Goal: Task Accomplishment & Management: Use online tool/utility

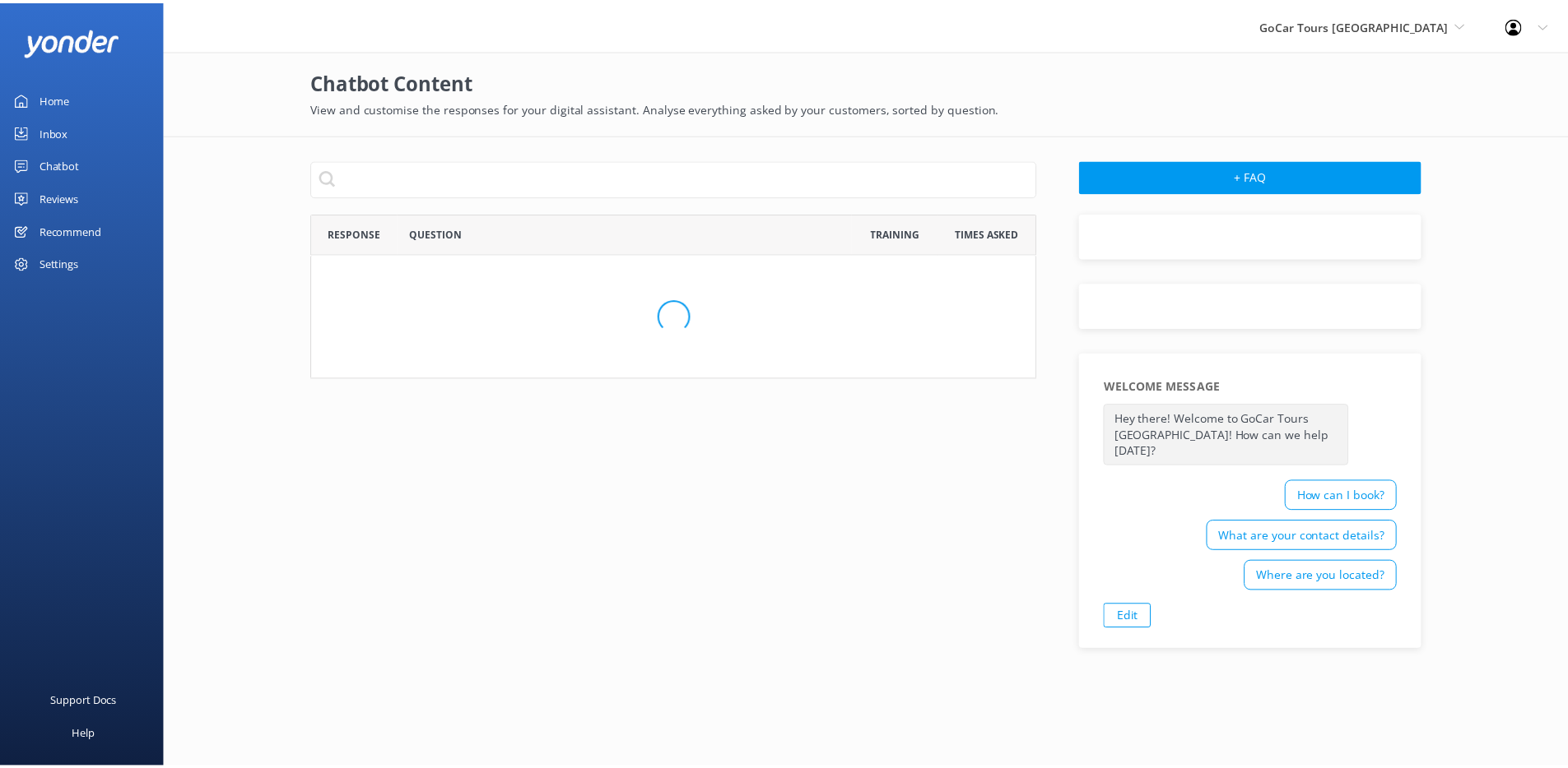
scroll to position [564, 720]
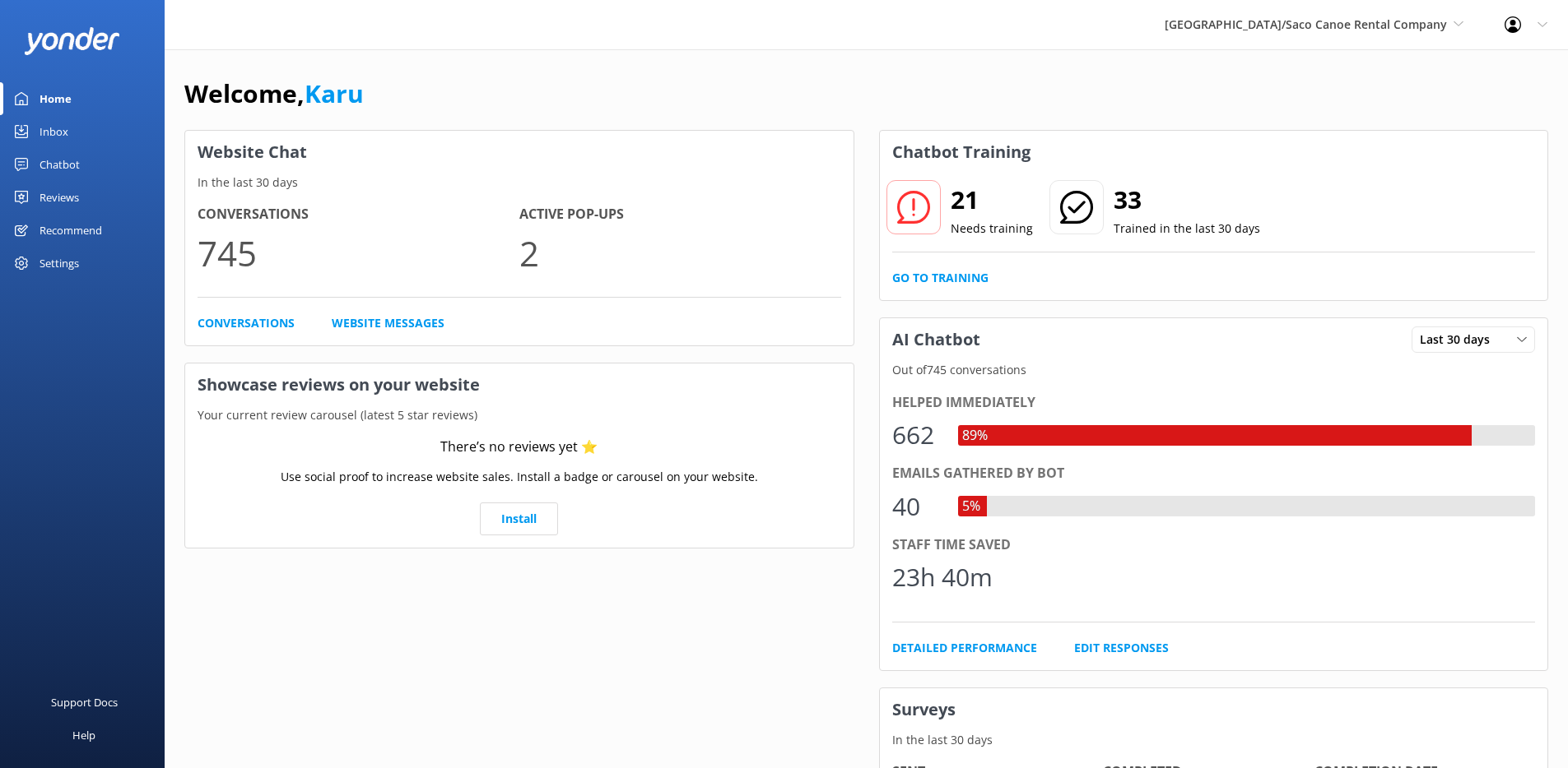
click at [87, 164] on link "Chatbot" at bounding box center [82, 165] width 164 height 33
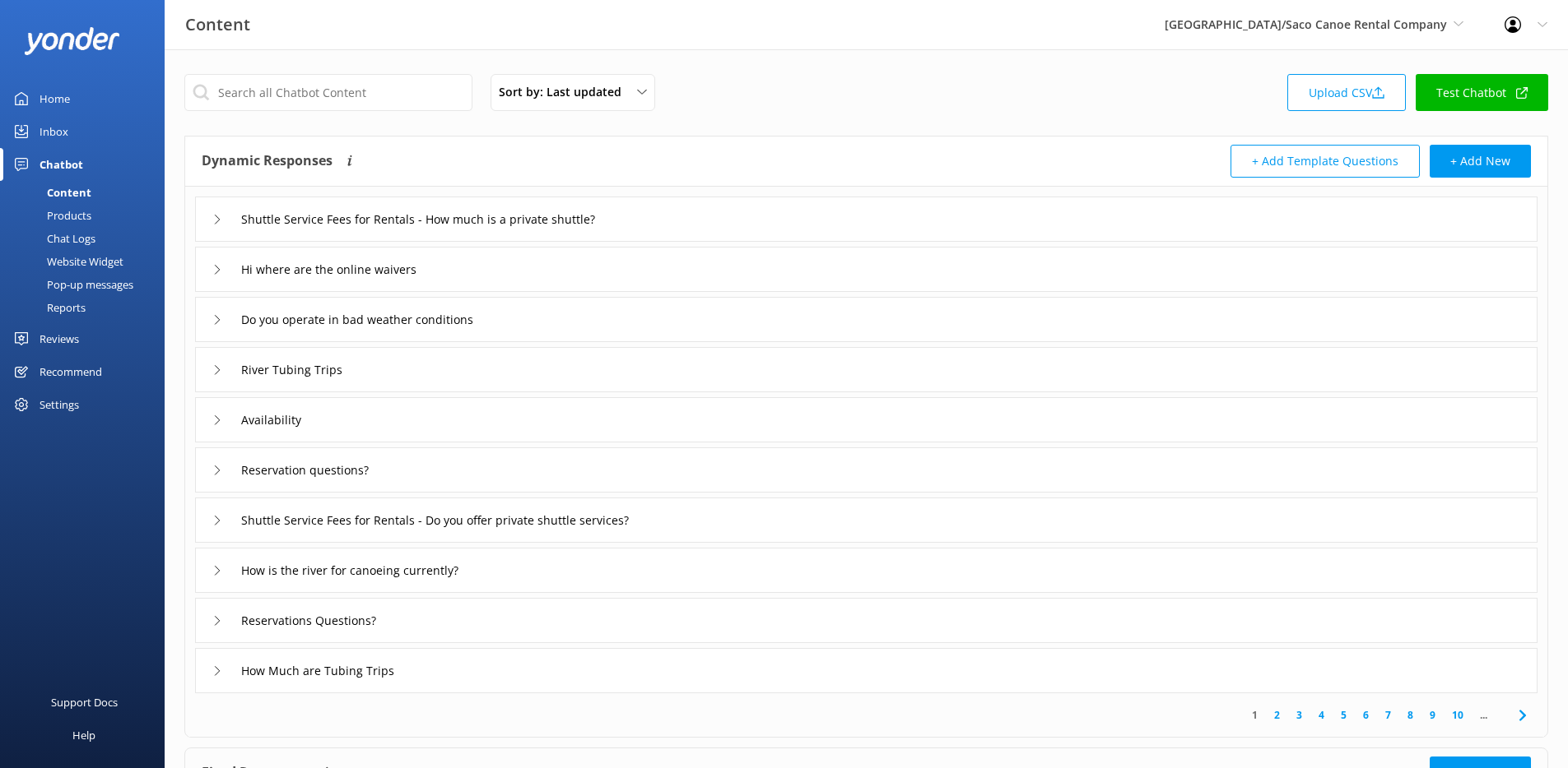
click at [82, 244] on div "Chat Logs" at bounding box center [53, 238] width 86 height 23
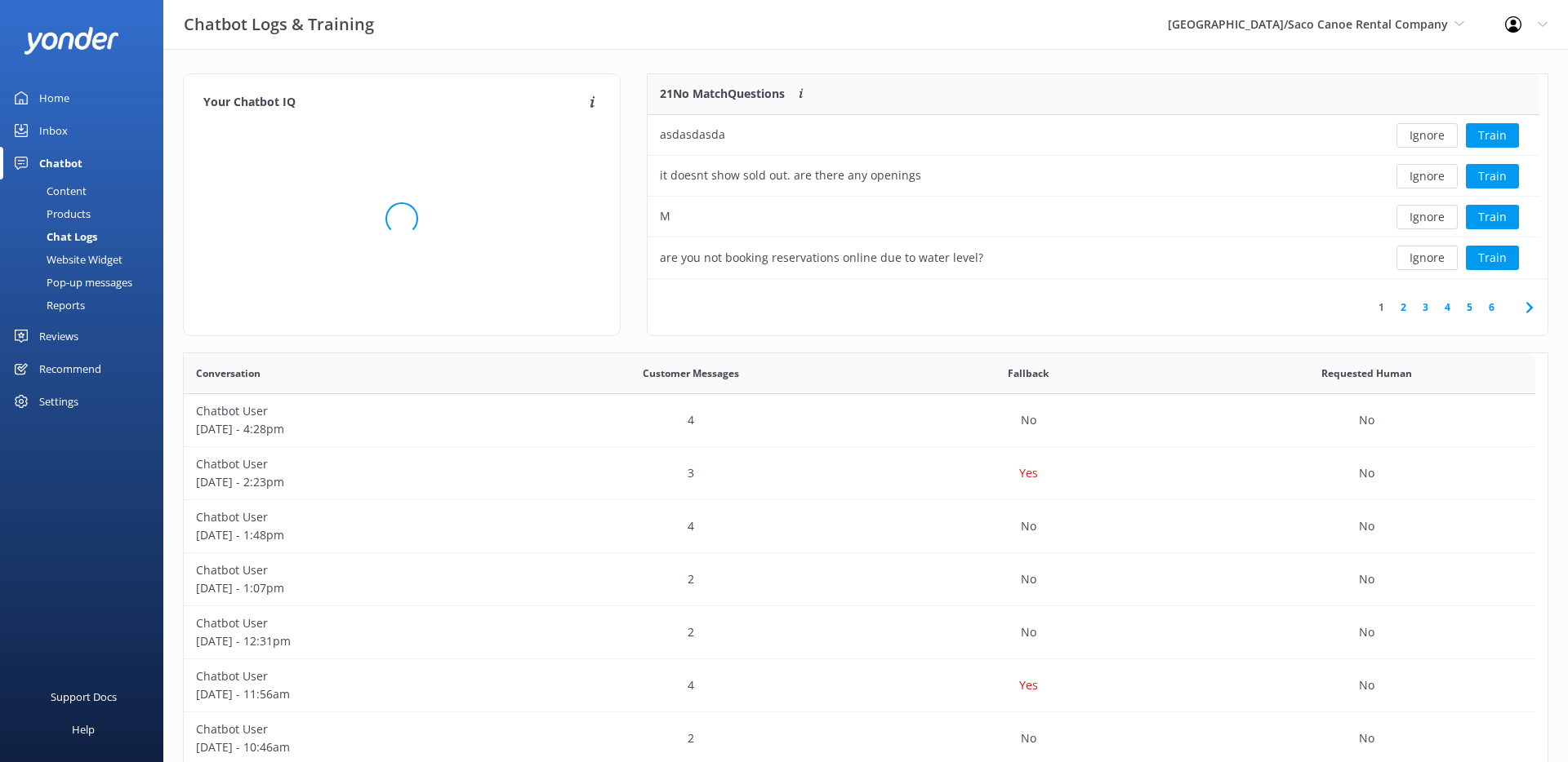
scroll to position [193, 880]
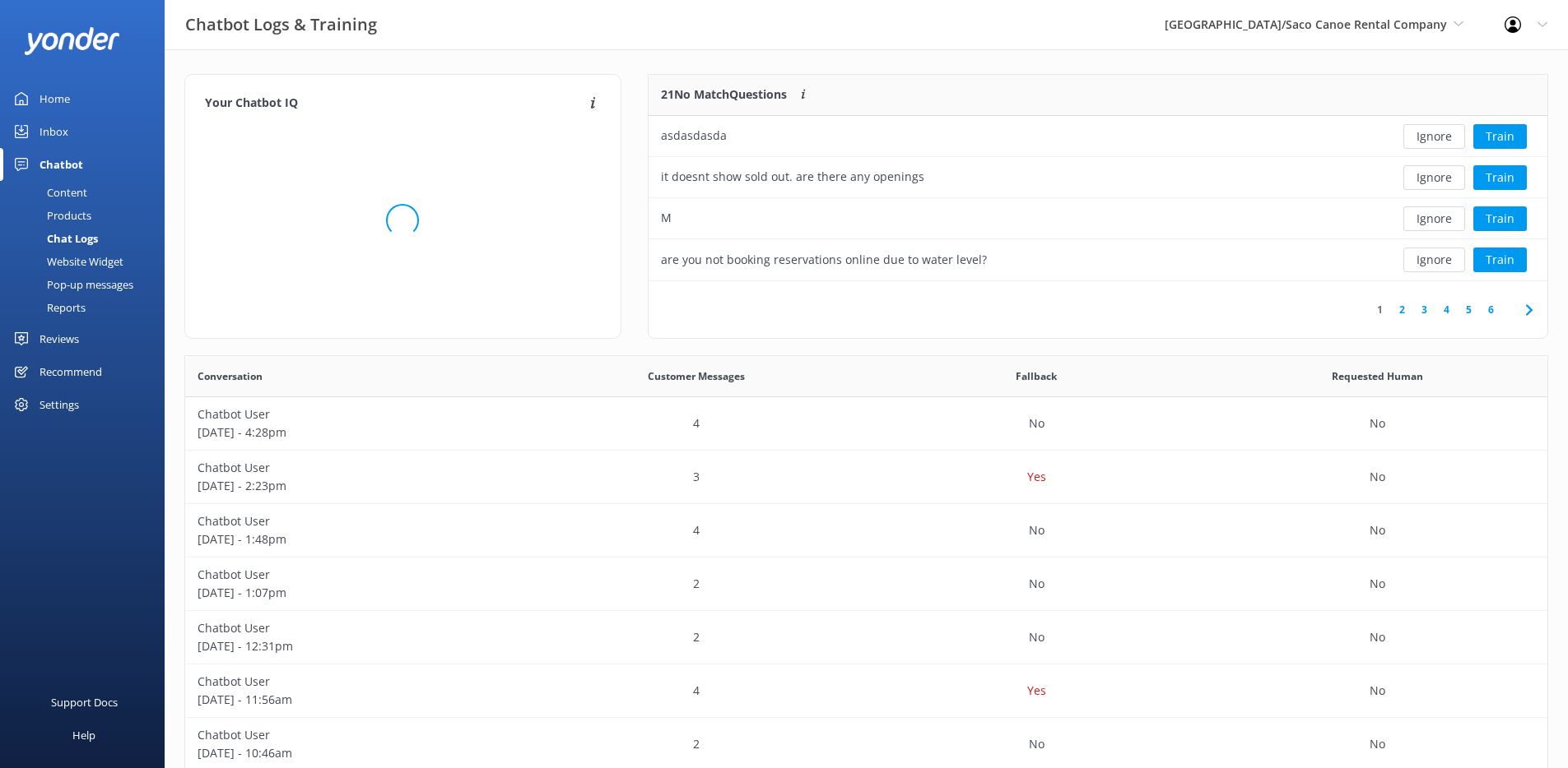
click at [73, 185] on div "Content" at bounding box center [49, 192] width 77 height 23
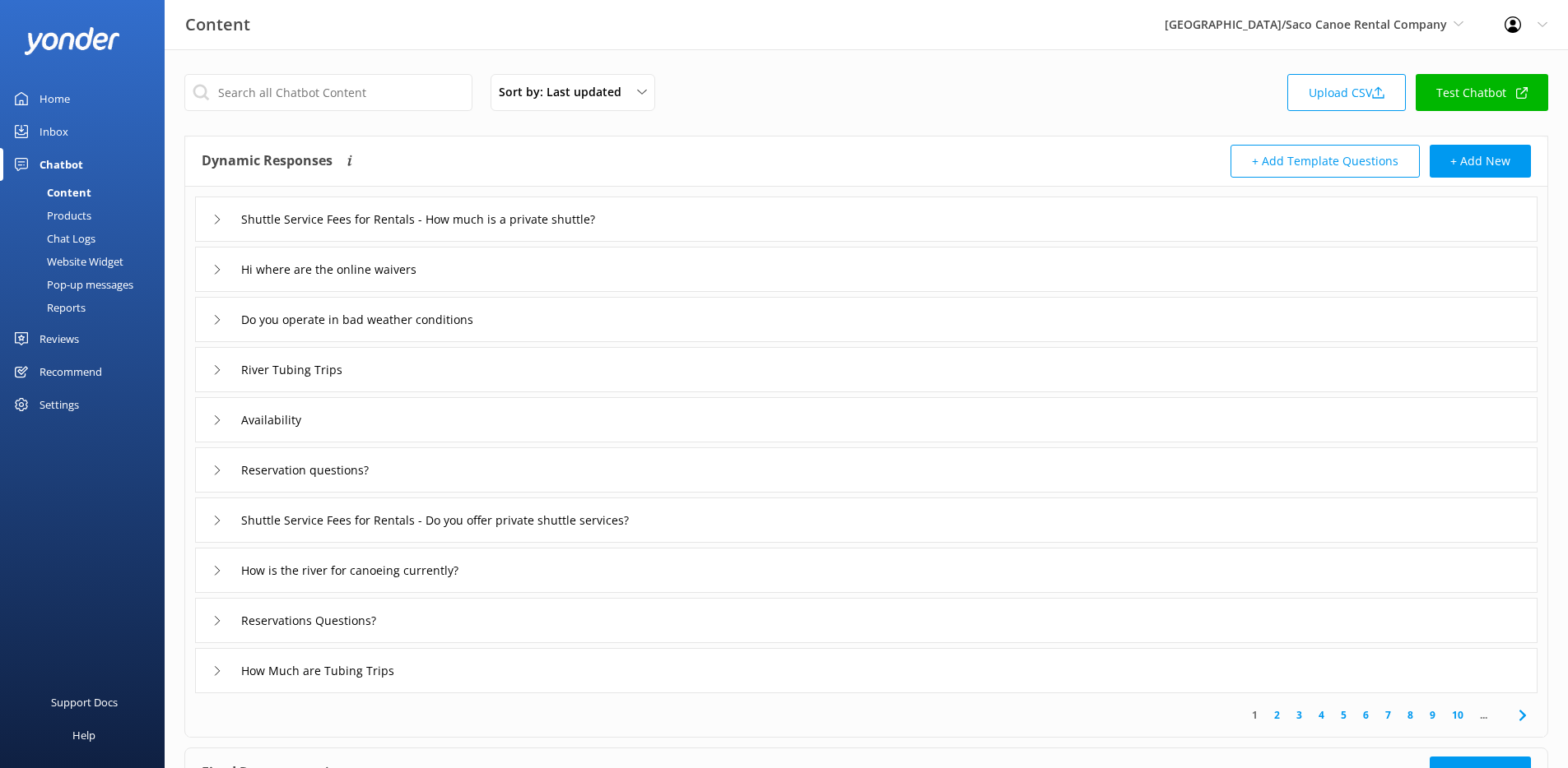
click at [85, 264] on div "Website Widget" at bounding box center [66, 261] width 113 height 23
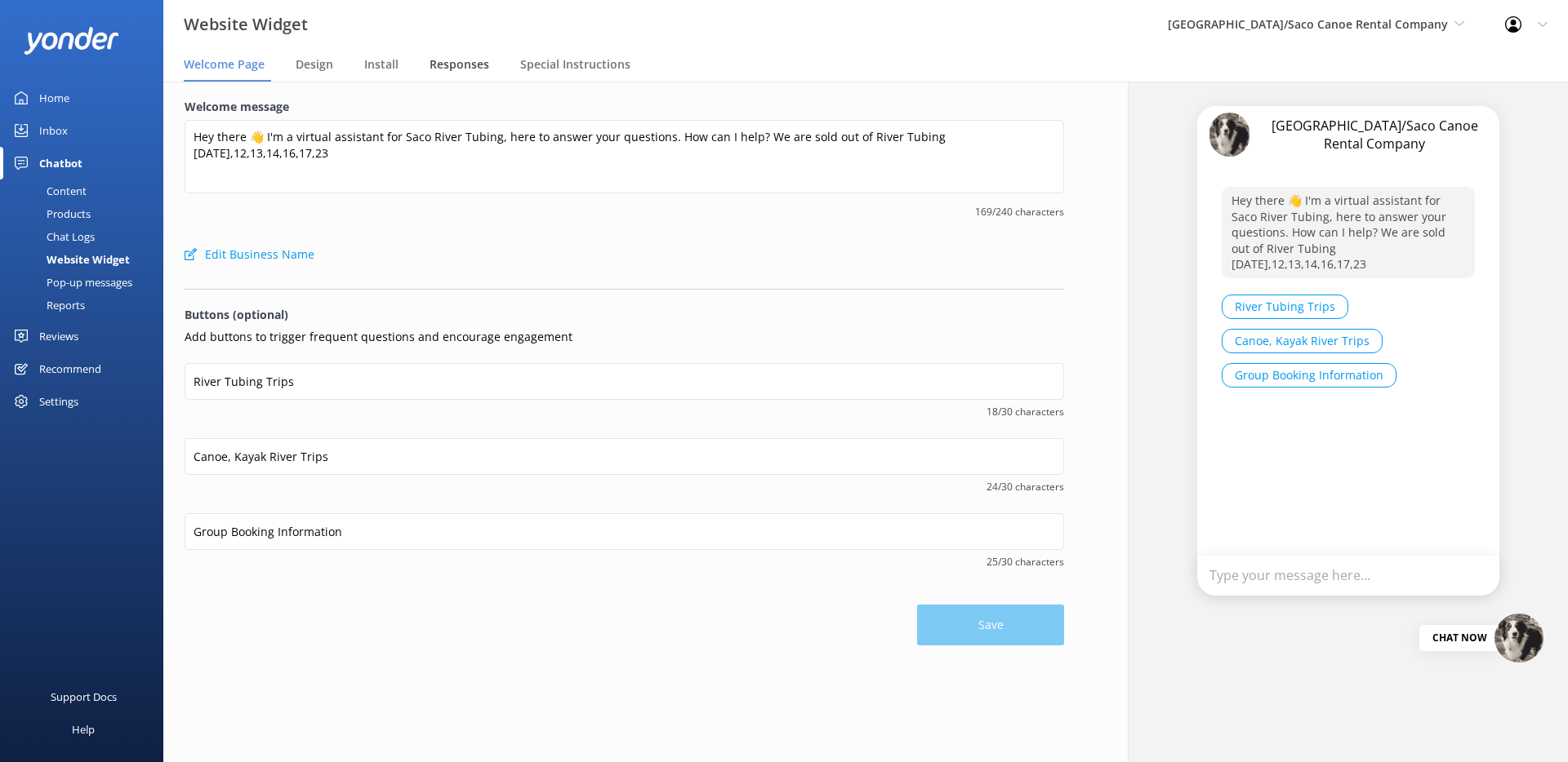
click at [470, 62] on span "Responses" at bounding box center [459, 65] width 59 height 16
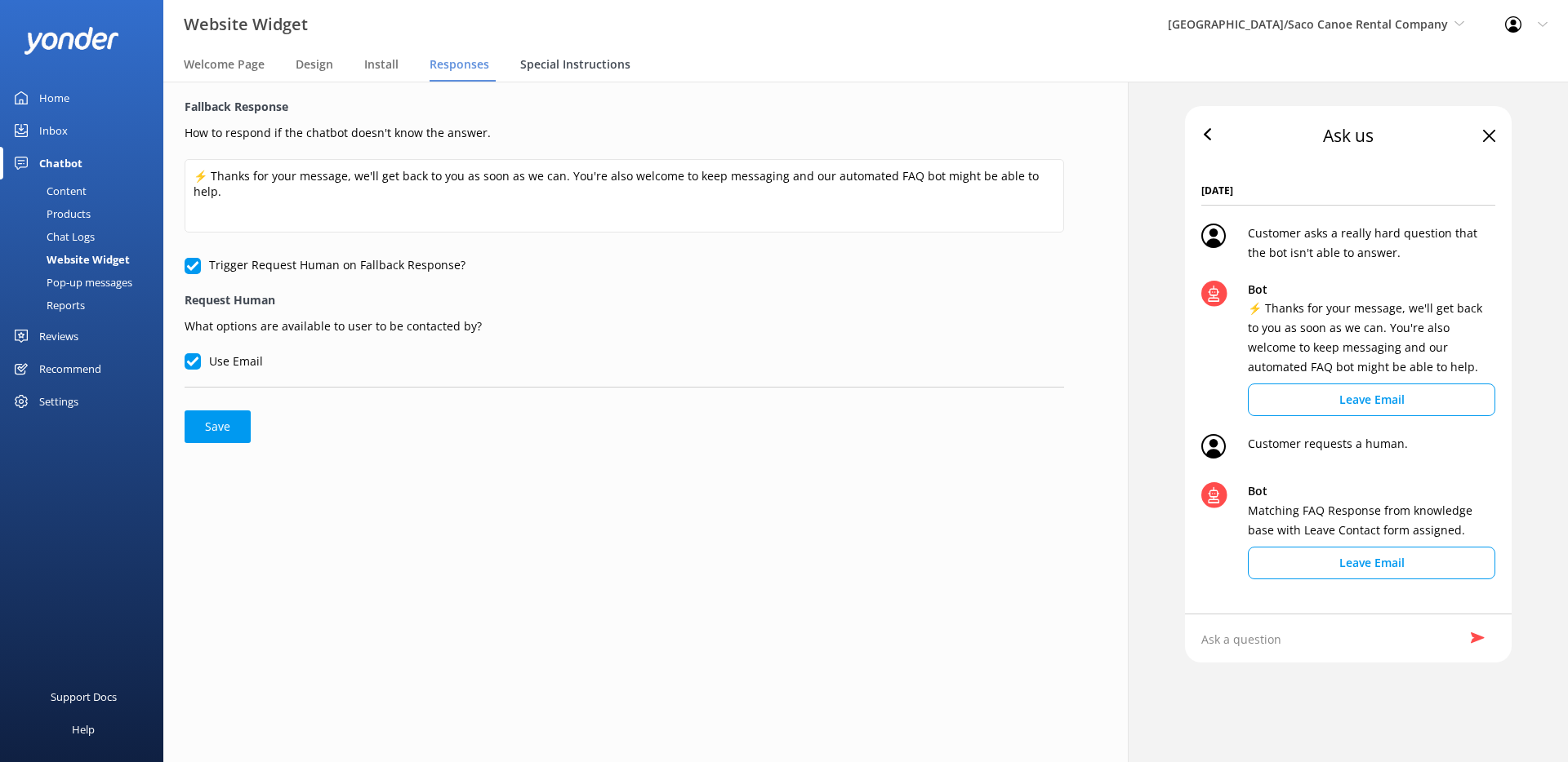
click at [557, 65] on span "Special Instructions" at bounding box center [575, 65] width 110 height 16
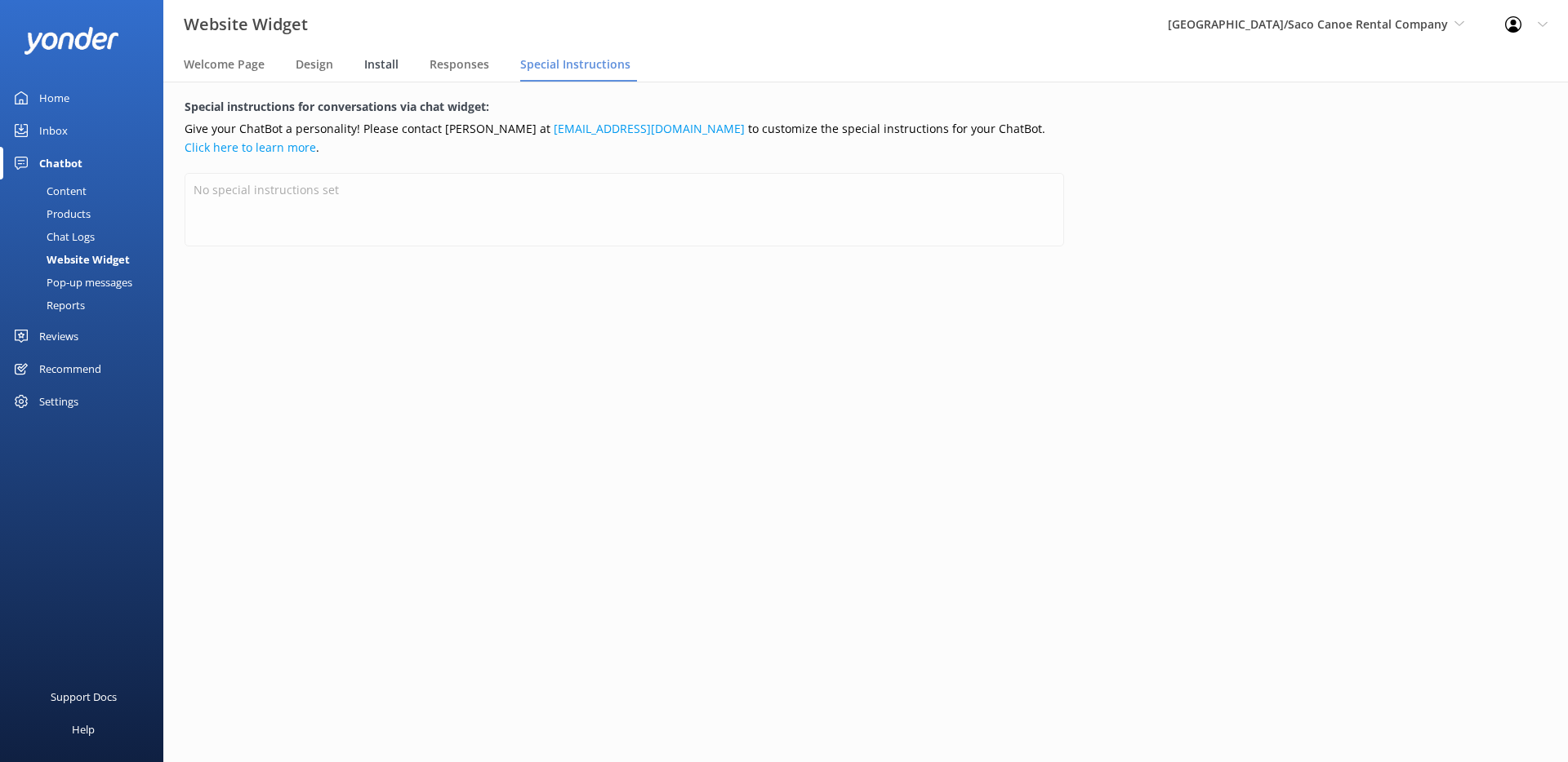
click at [392, 68] on span "Install" at bounding box center [381, 65] width 34 height 16
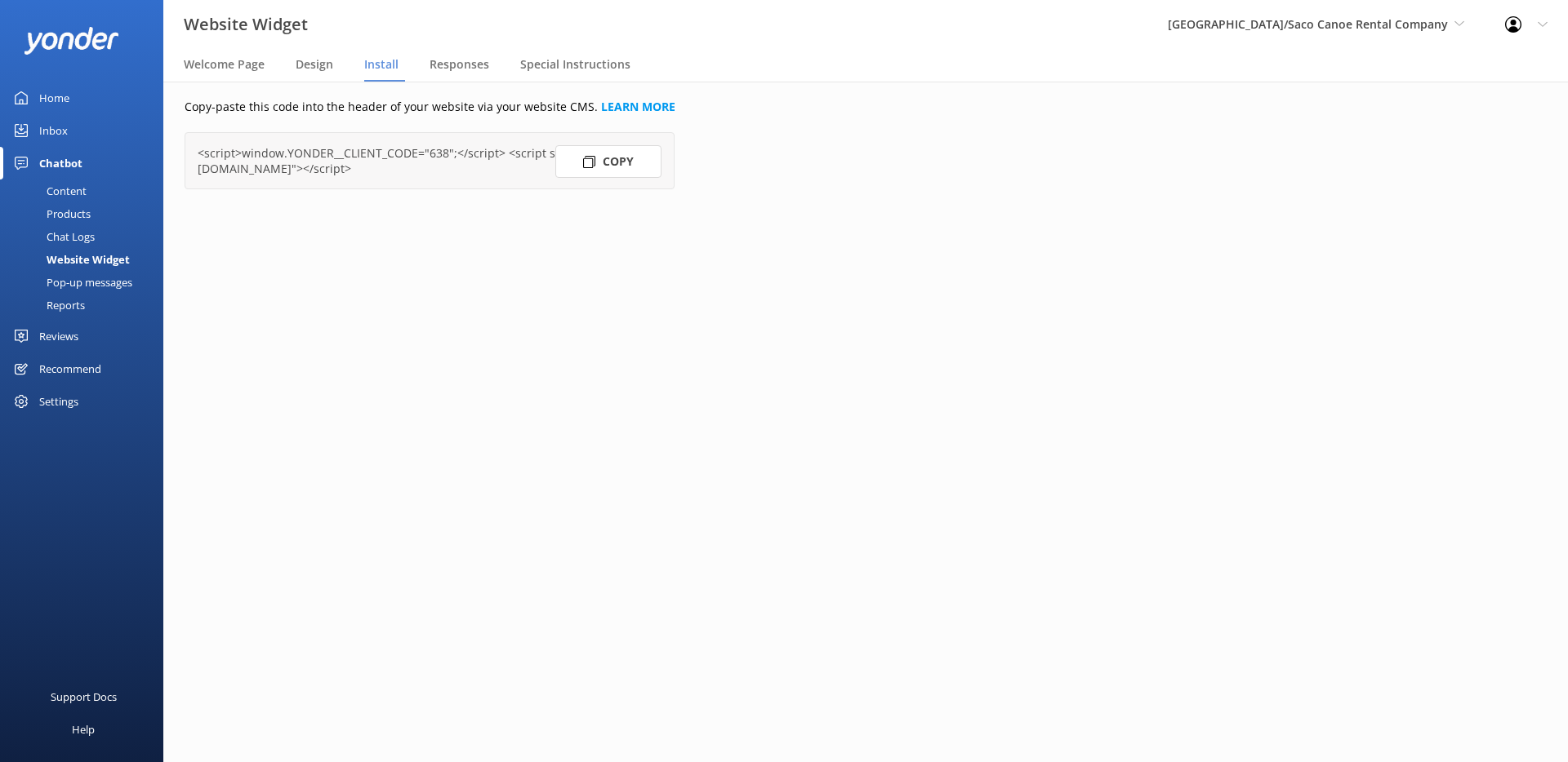
click at [592, 168] on button "Copy" at bounding box center [609, 162] width 106 height 33
drag, startPoint x: 502, startPoint y: 154, endPoint x: 513, endPoint y: 170, distance: 19.4
click at [515, 169] on div "<script>window.YONDER__CLIENT_CODE="638";</script> <script src="https://widget.…" at bounding box center [429, 161] width 464 height 31
drag, startPoint x: 492, startPoint y: 168, endPoint x: 491, endPoint y: 155, distance: 13.0
click at [491, 155] on div "<script>window.YONDER__CLIENT_CODE="638";</script> <script src="https://widget.…" at bounding box center [429, 161] width 464 height 31
